Goal: Task Accomplishment & Management: Manage account settings

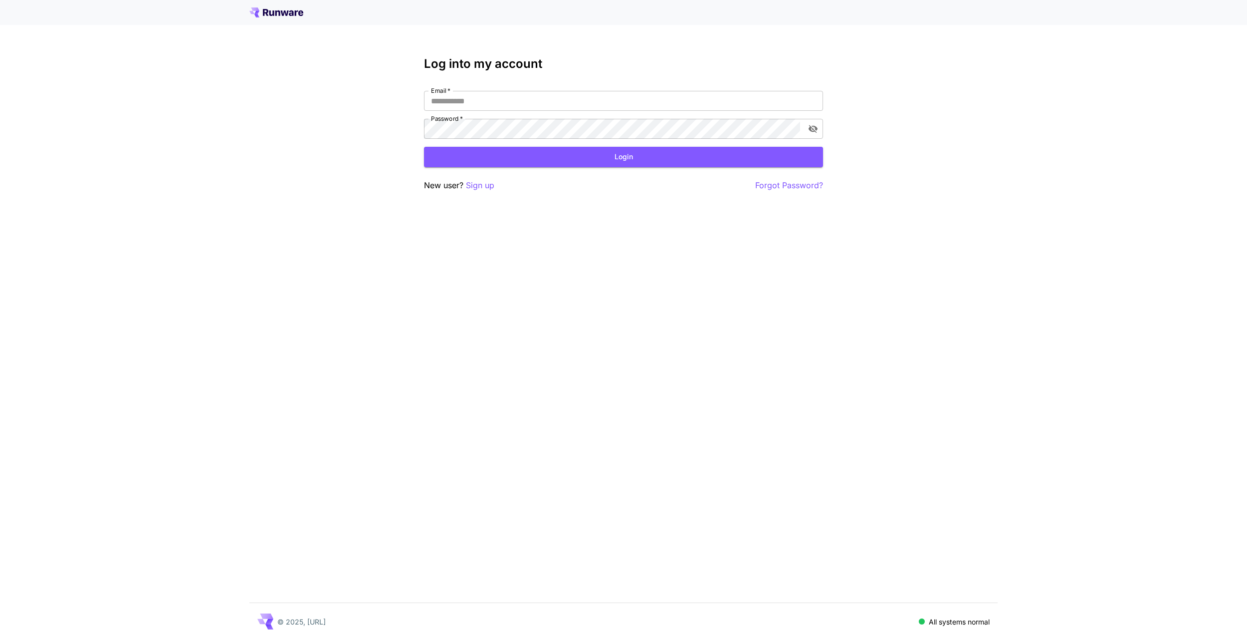
type input "**********"
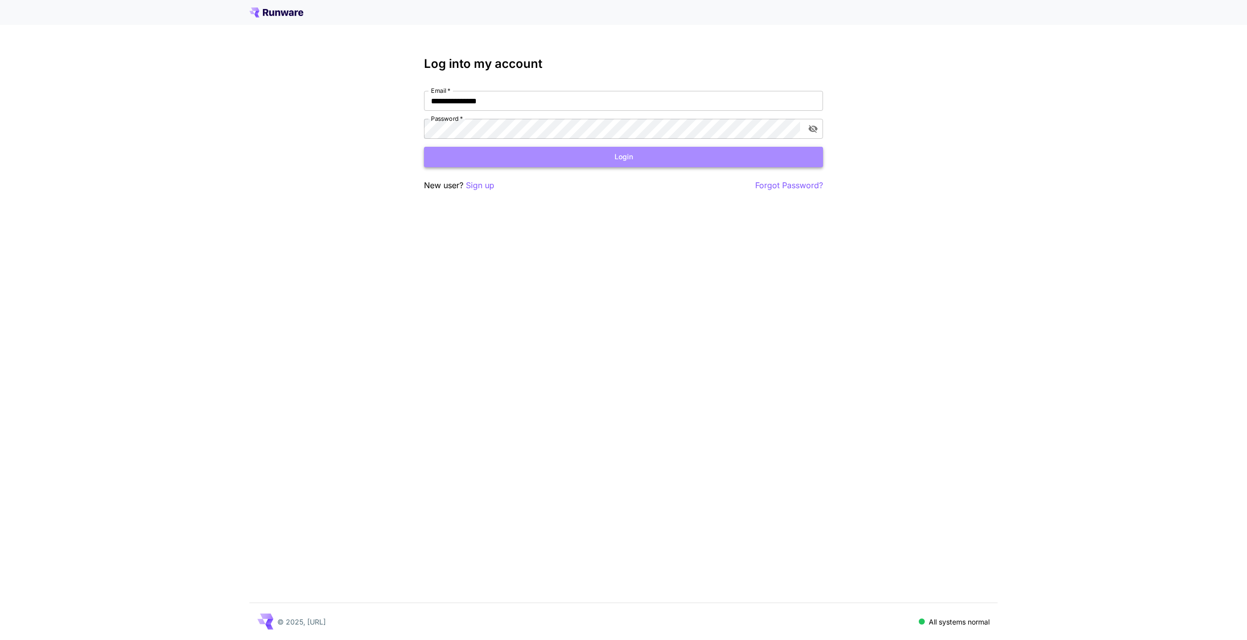
click at [630, 158] on button "Login" at bounding box center [623, 157] width 399 height 20
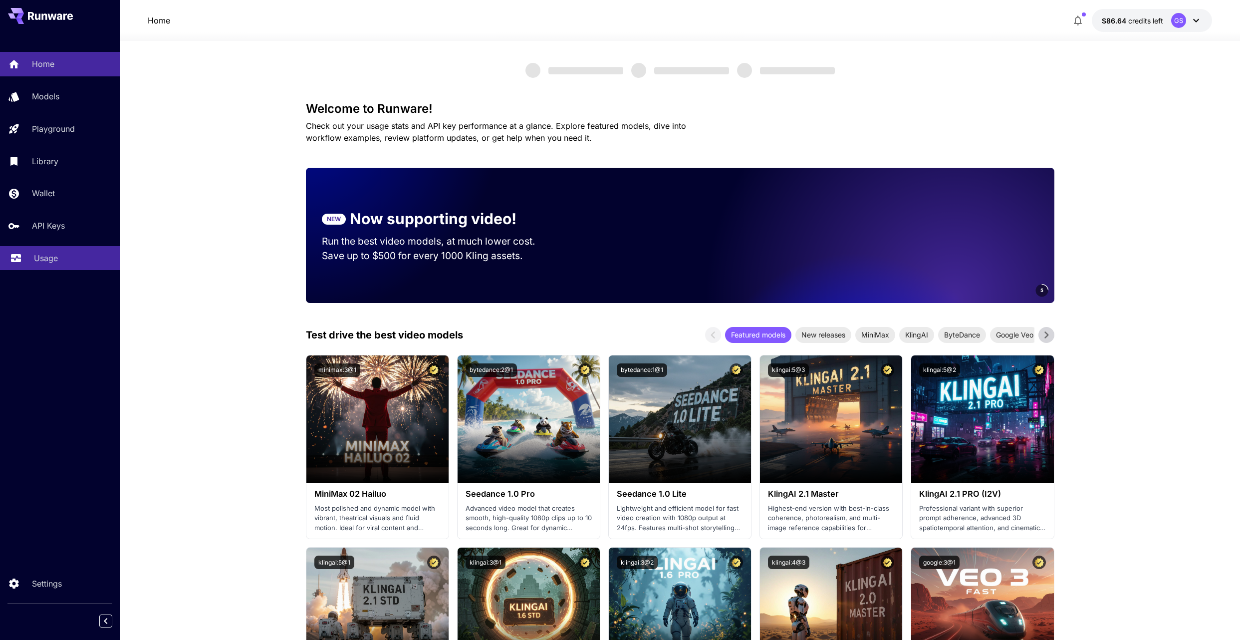
click at [49, 262] on p "Usage" at bounding box center [46, 258] width 24 height 12
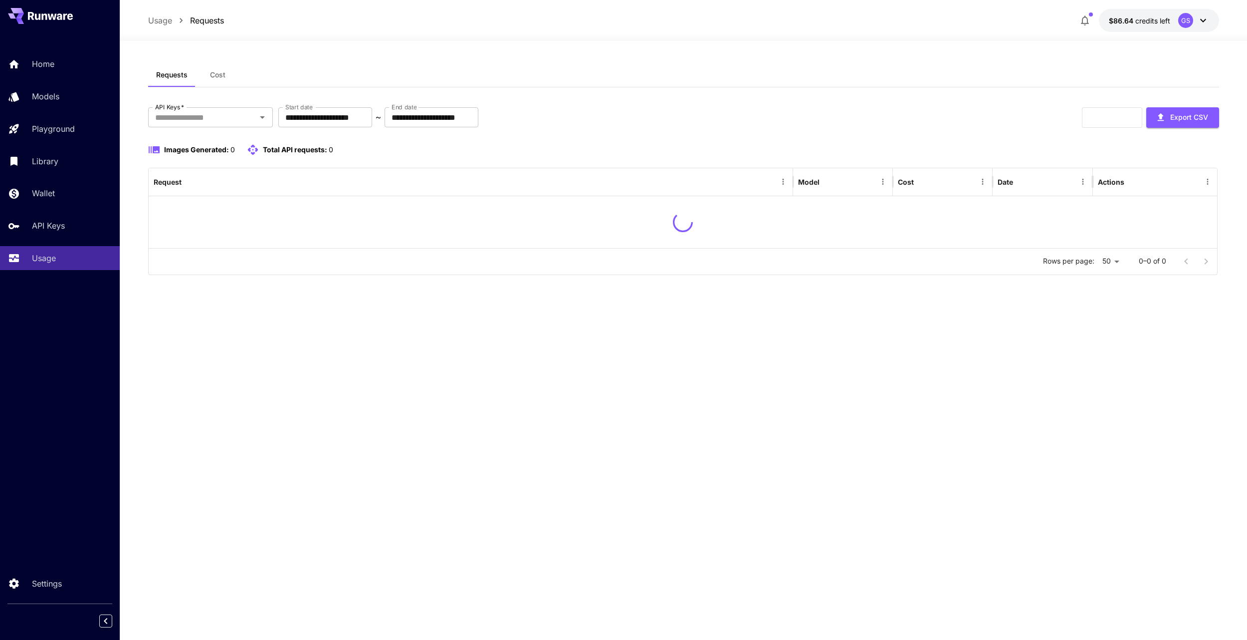
click at [217, 78] on span "Cost" at bounding box center [217, 74] width 15 height 9
